Goal: Transaction & Acquisition: Download file/media

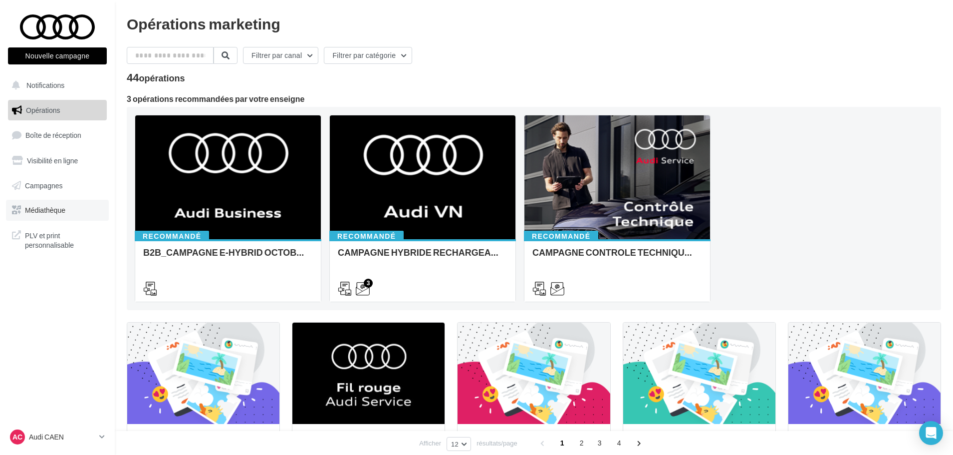
click at [42, 210] on span "Médiathèque" at bounding box center [45, 210] width 40 height 8
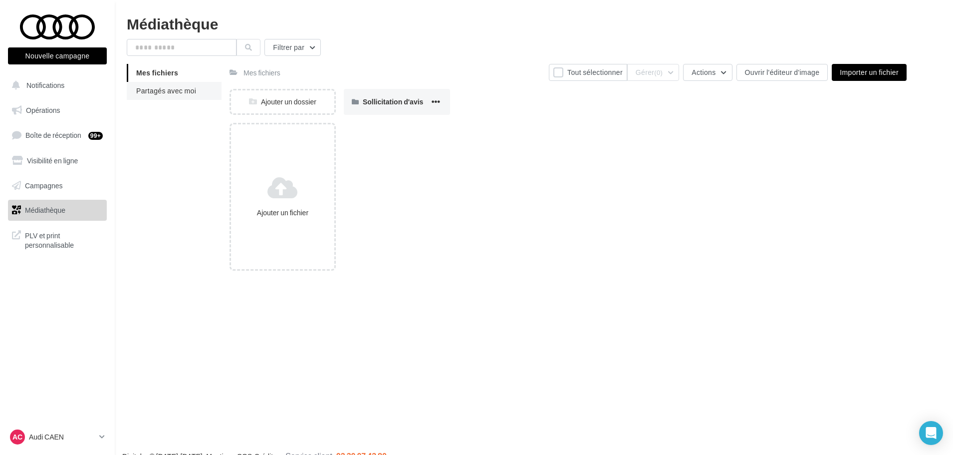
click at [206, 90] on li "Partagés avec moi" at bounding box center [174, 91] width 95 height 18
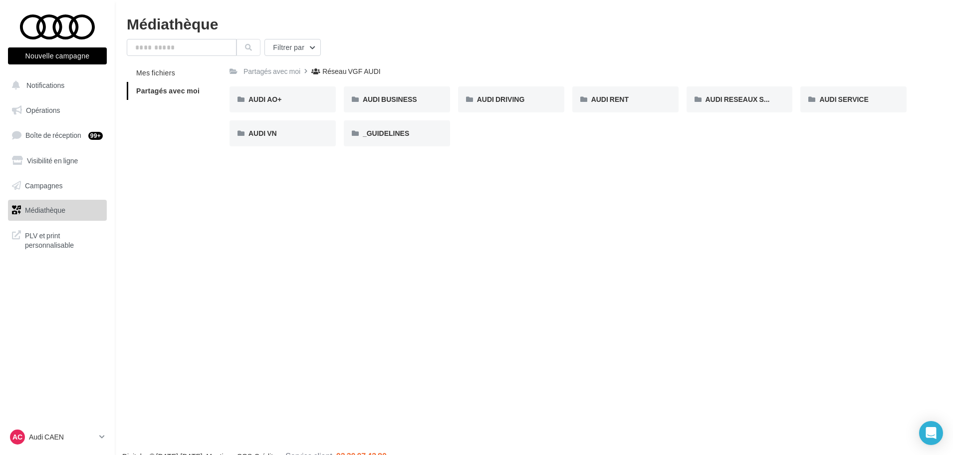
click at [292, 147] on div "AUDI AO+ AUDI AO+ AUDI BUSINESS AUDI BUSINESS AUDI DRIVING AUDI DRIVING AUDI RE…" at bounding box center [572, 120] width 685 height 68
click at [286, 137] on div "AUDI VN" at bounding box center [283, 133] width 68 height 10
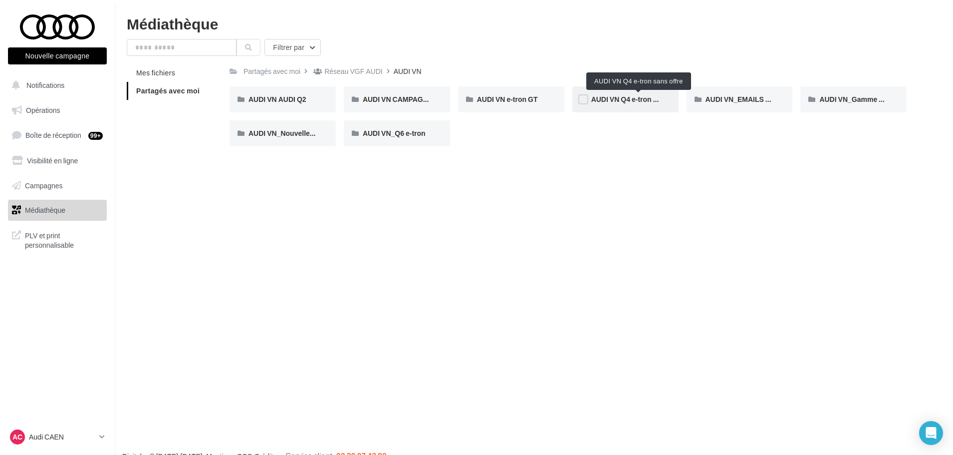
click at [617, 102] on span "AUDI VN Q4 e-tron sans offre" at bounding box center [638, 99] width 95 height 8
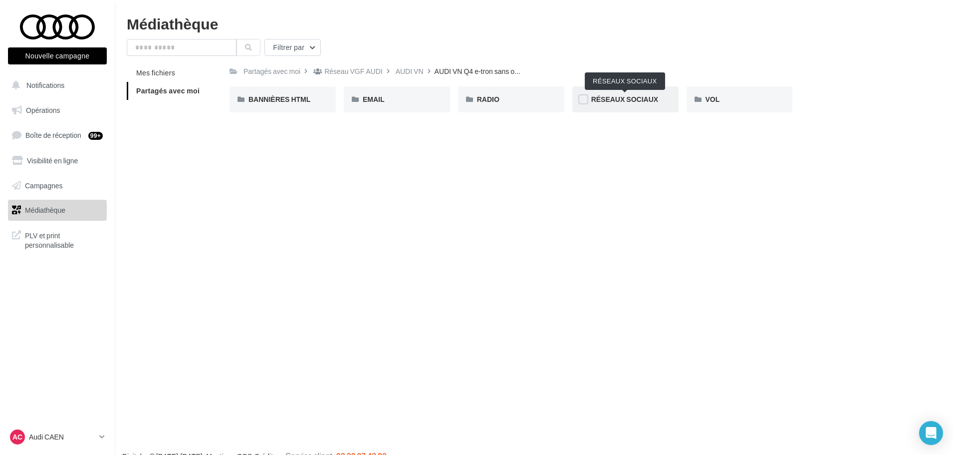
click at [600, 100] on span "RÉSEAUX SOCIAUX" at bounding box center [624, 99] width 67 height 8
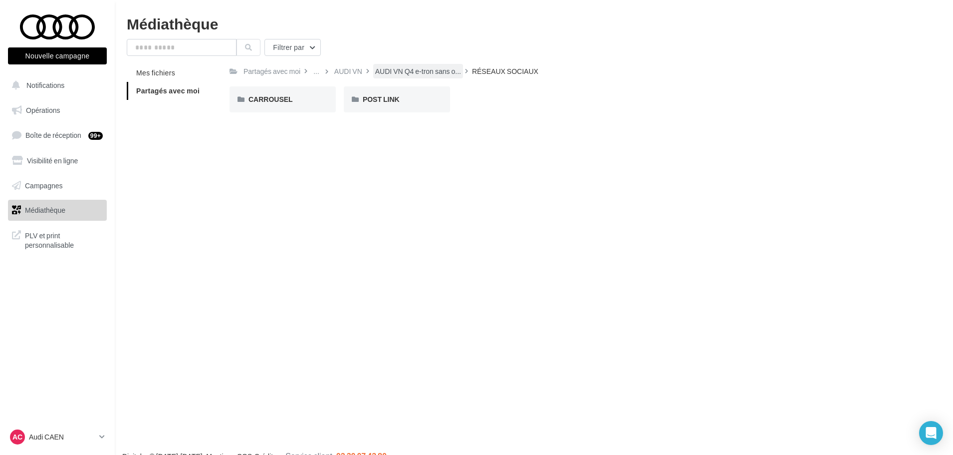
click at [432, 77] on div "AUDI VN Q4 e-tron sans o..." at bounding box center [418, 71] width 90 height 14
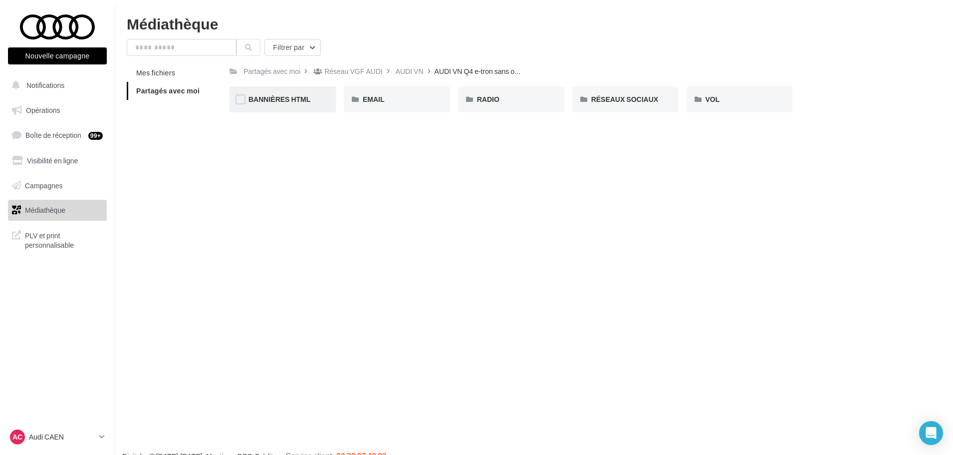
click at [314, 99] on div "BANNIÈRES HTML" at bounding box center [283, 99] width 68 height 10
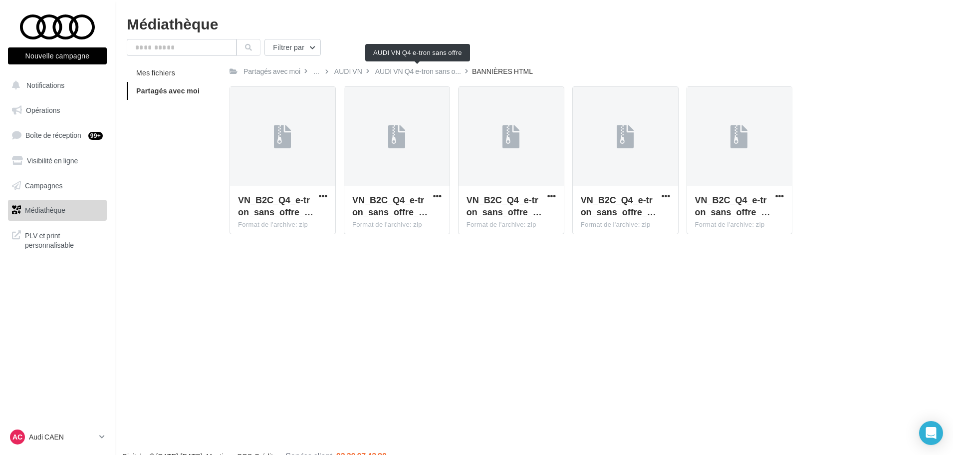
click at [397, 69] on span "AUDI VN Q4 e-tron sans o..." at bounding box center [418, 71] width 86 height 10
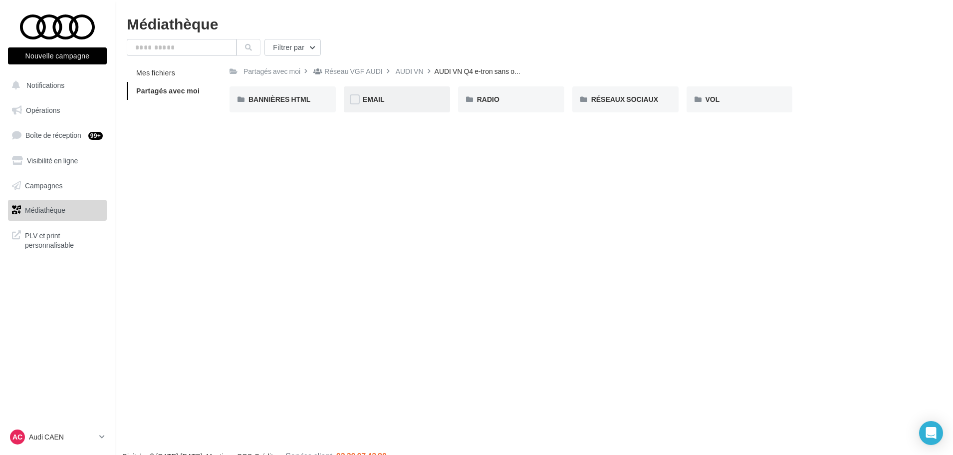
click at [403, 104] on div "EMAIL" at bounding box center [397, 99] width 68 height 10
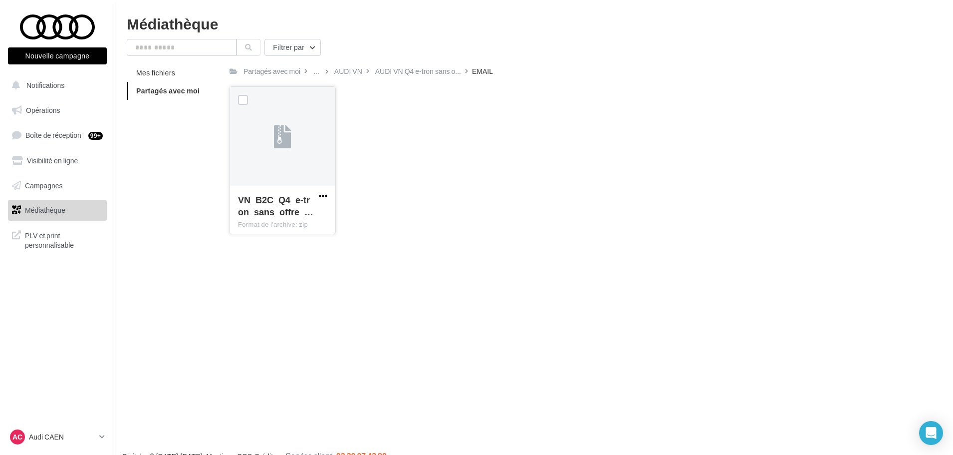
click at [324, 197] on span "button" at bounding box center [323, 196] width 8 height 8
click at [305, 218] on button "Télécharger" at bounding box center [280, 216] width 100 height 26
